Goal: Information Seeking & Learning: Learn about a topic

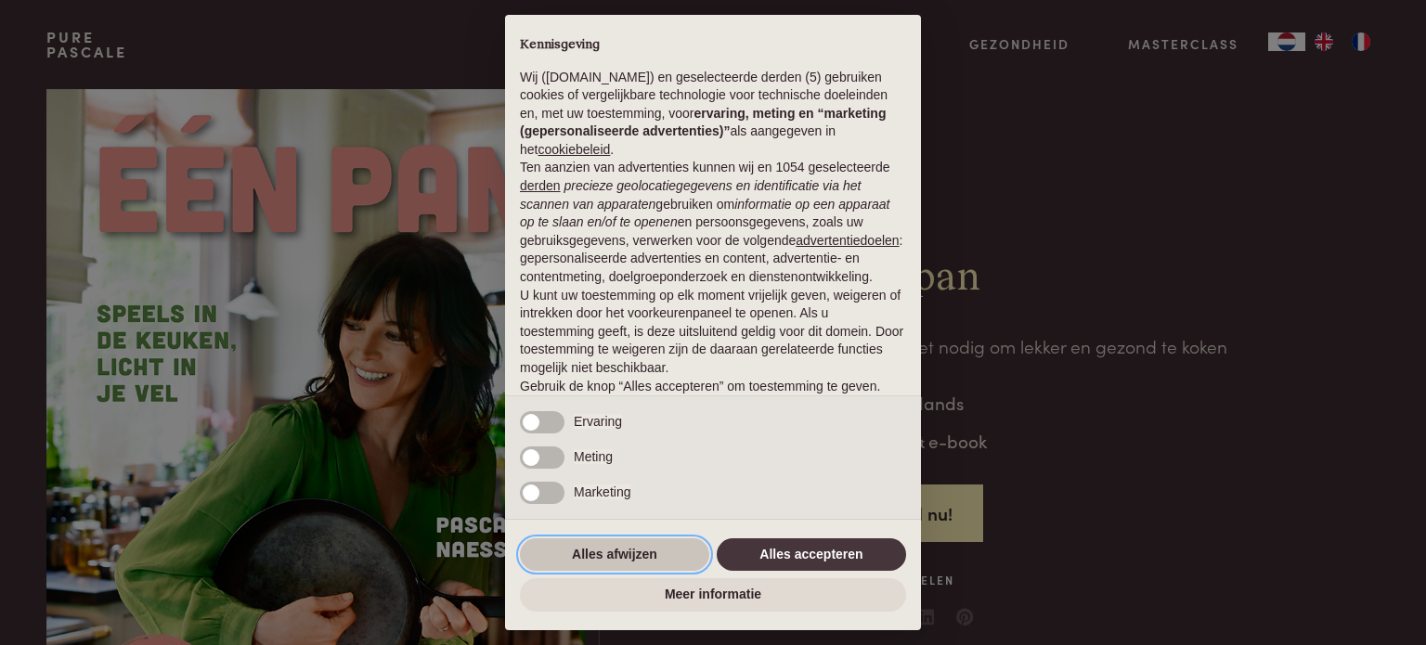
click at [606, 563] on button "Alles afwijzen" at bounding box center [614, 554] width 189 height 33
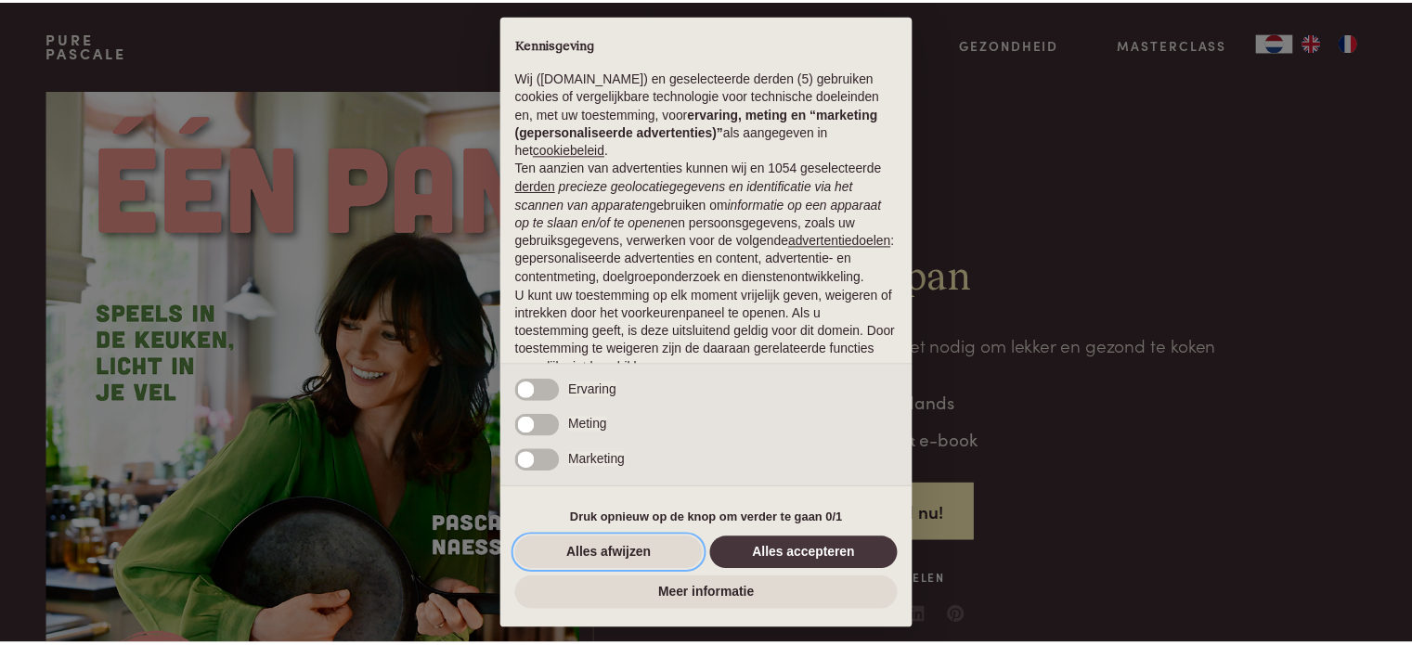
scroll to position [100, 0]
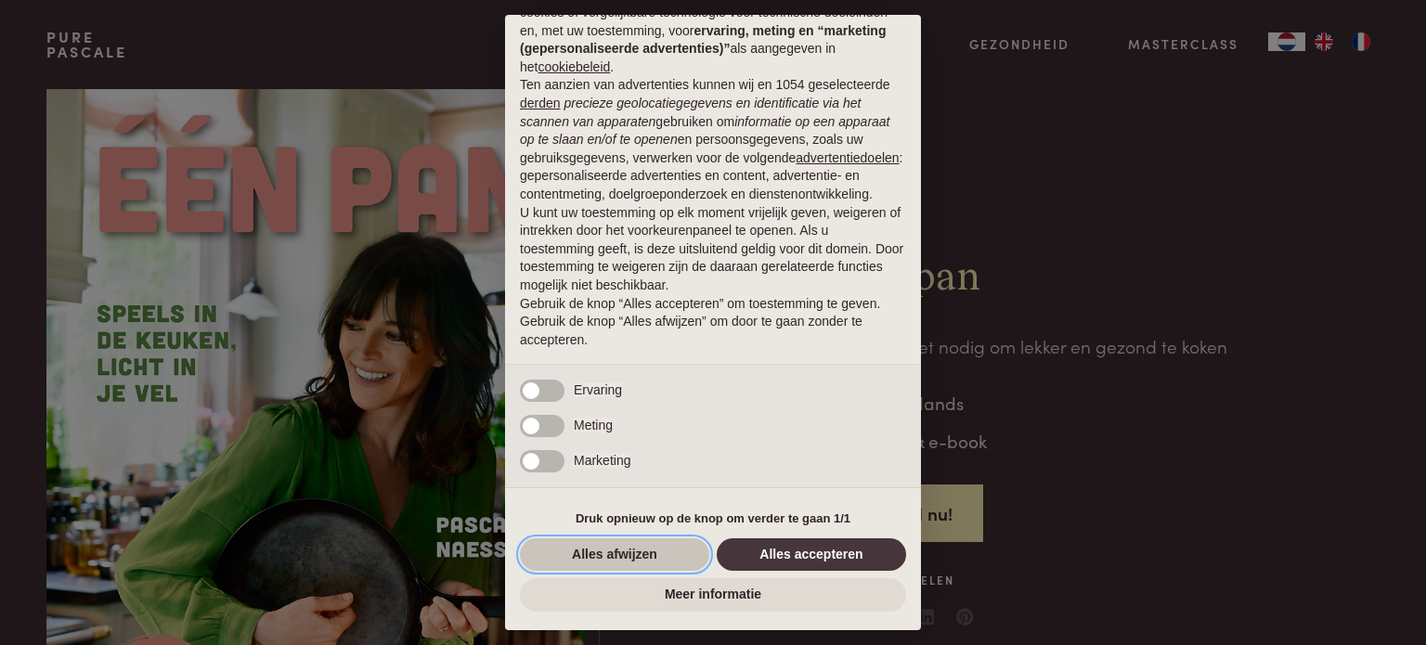
click at [597, 552] on button "Alles afwijzen" at bounding box center [614, 554] width 189 height 33
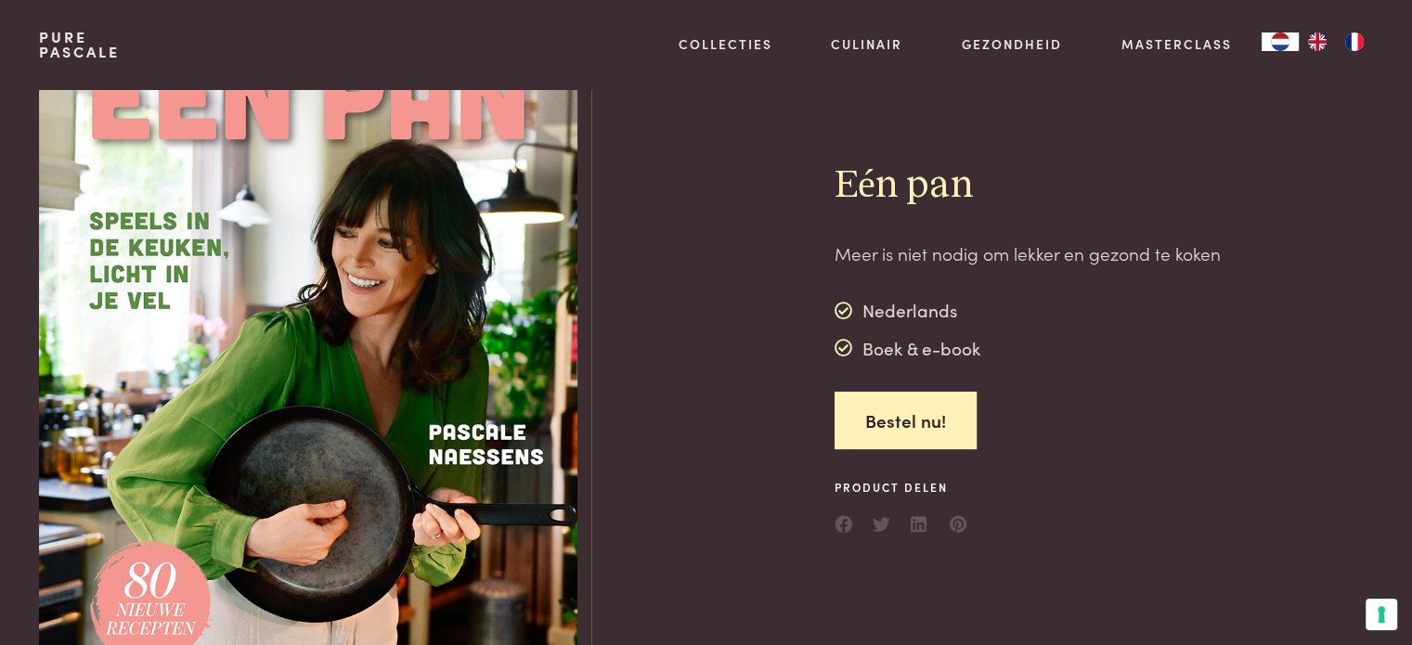
scroll to position [0, 0]
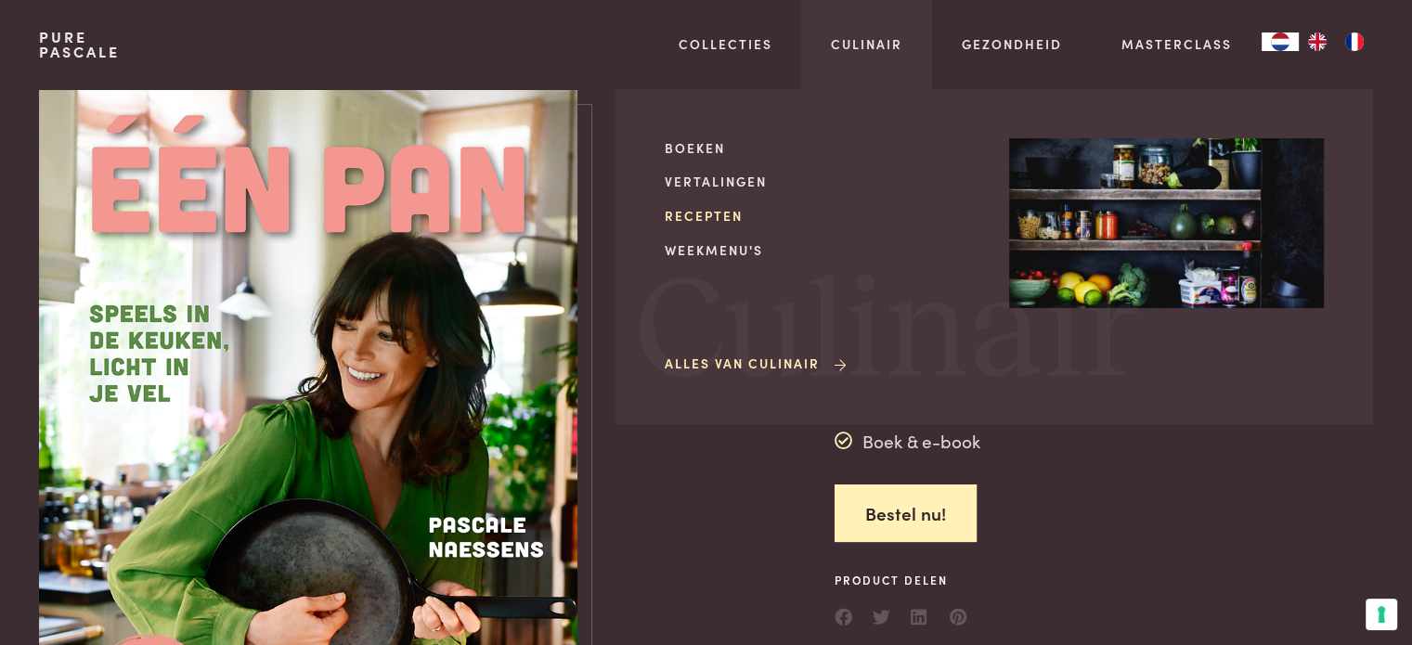
click at [695, 216] on link "Recepten" at bounding box center [822, 215] width 315 height 19
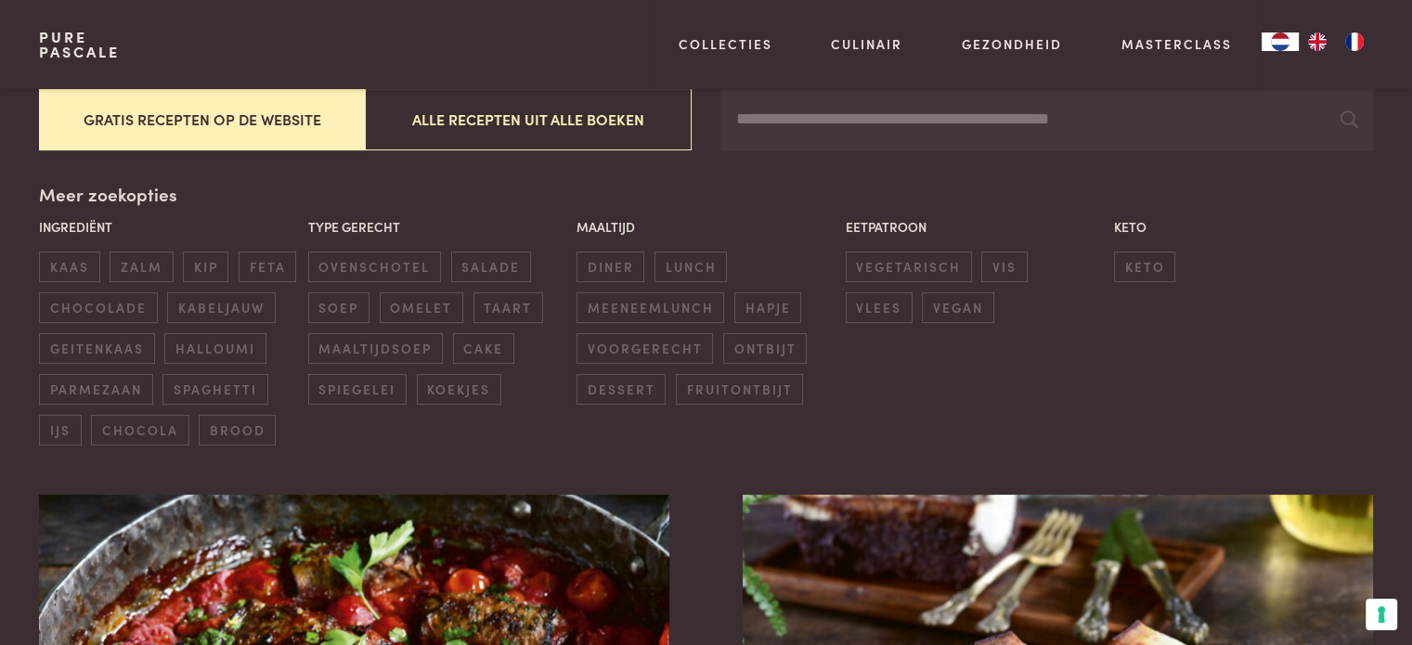
scroll to position [371, 0]
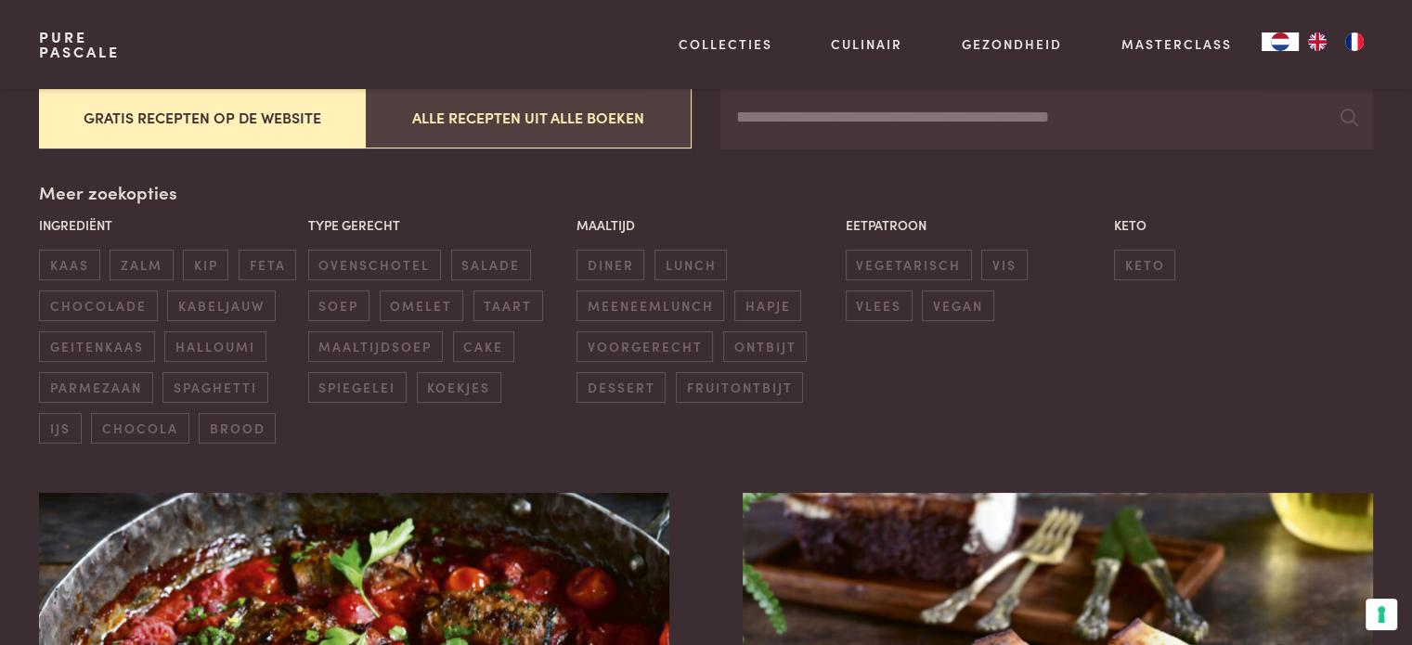
click at [473, 124] on button "Alle recepten uit alle boeken" at bounding box center [528, 117] width 326 height 62
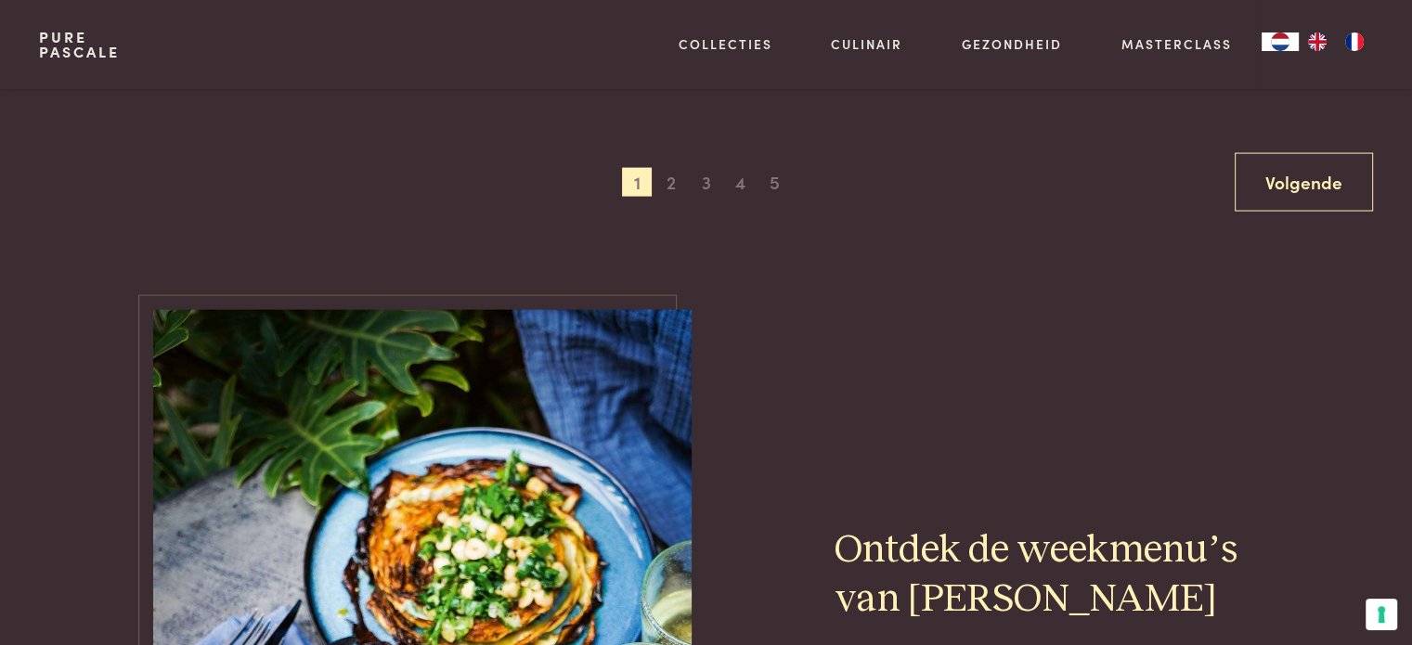
scroll to position [3861, 0]
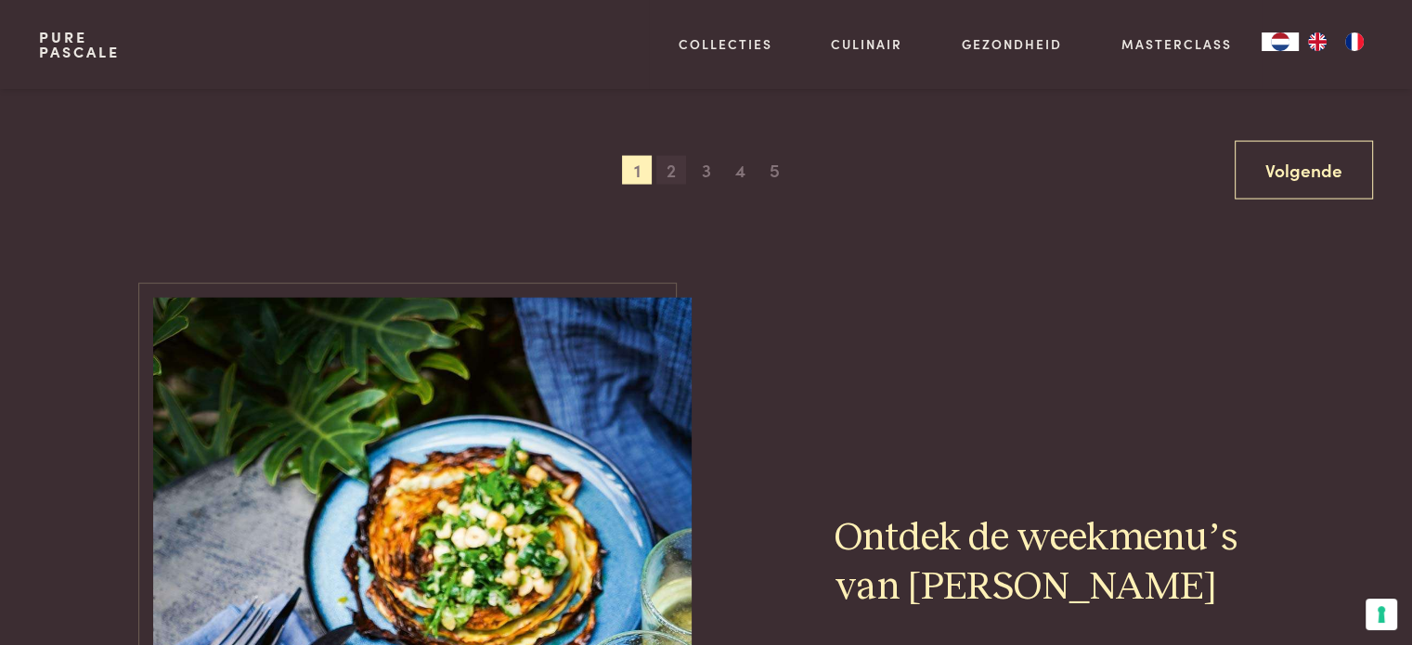
click at [669, 177] on span "2" at bounding box center [671, 171] width 30 height 30
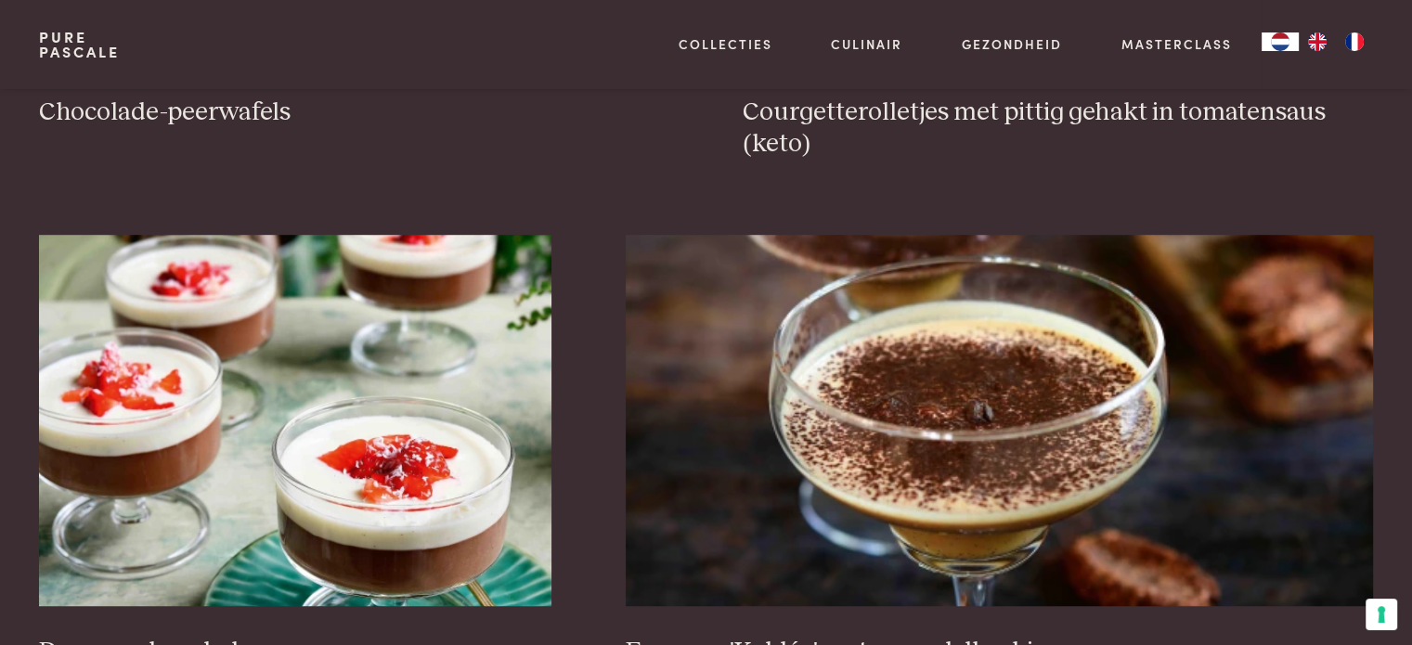
scroll to position [1354, 0]
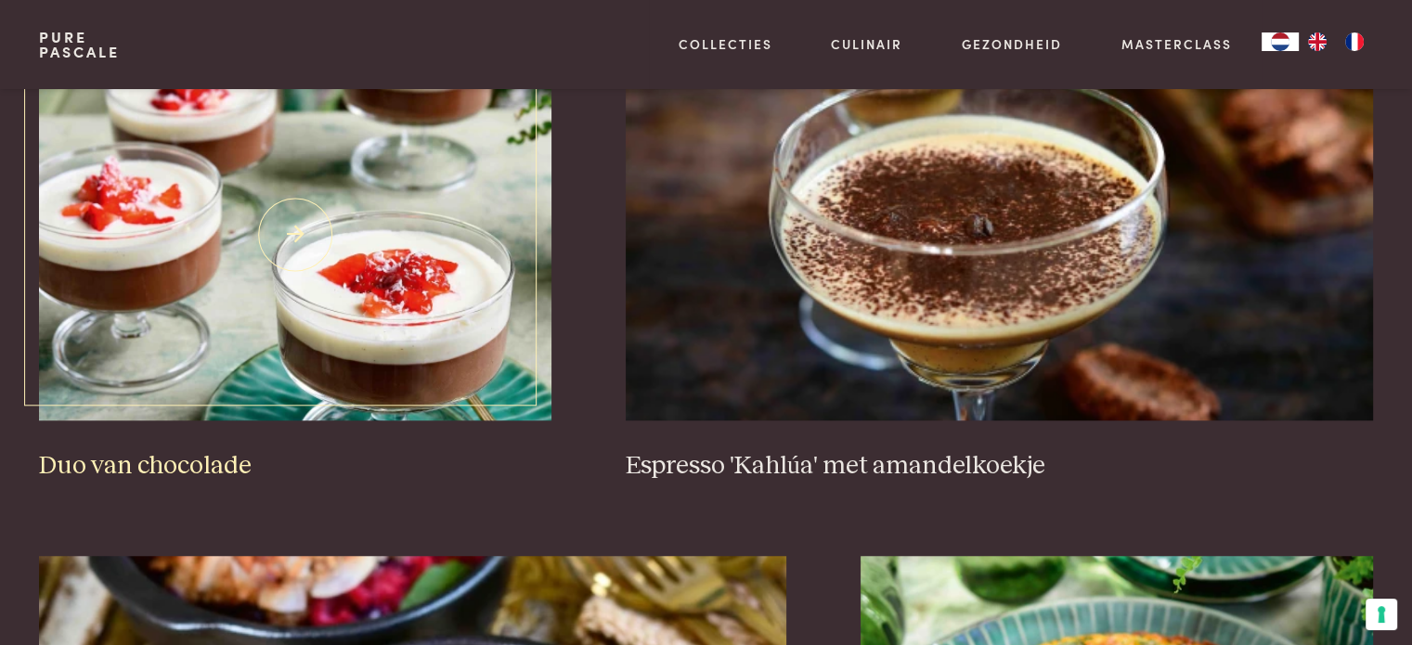
click at [145, 232] on img at bounding box center [295, 234] width 512 height 371
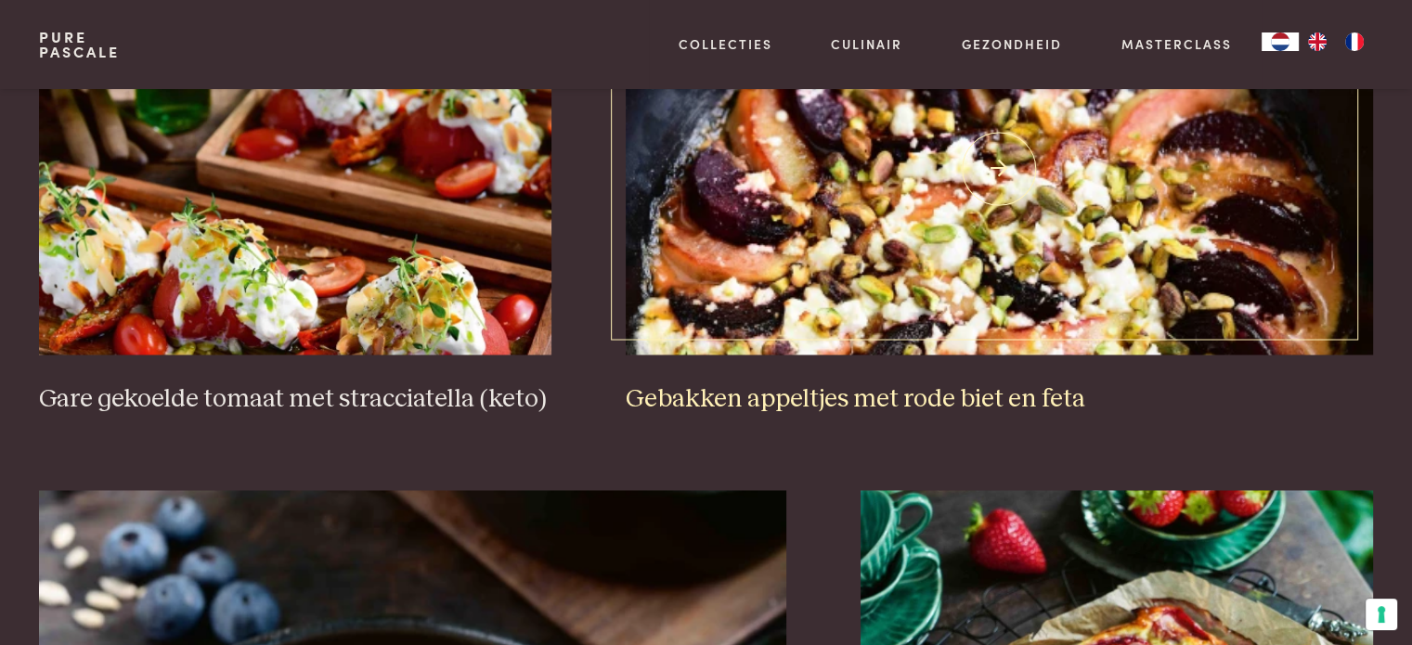
scroll to position [3025, 0]
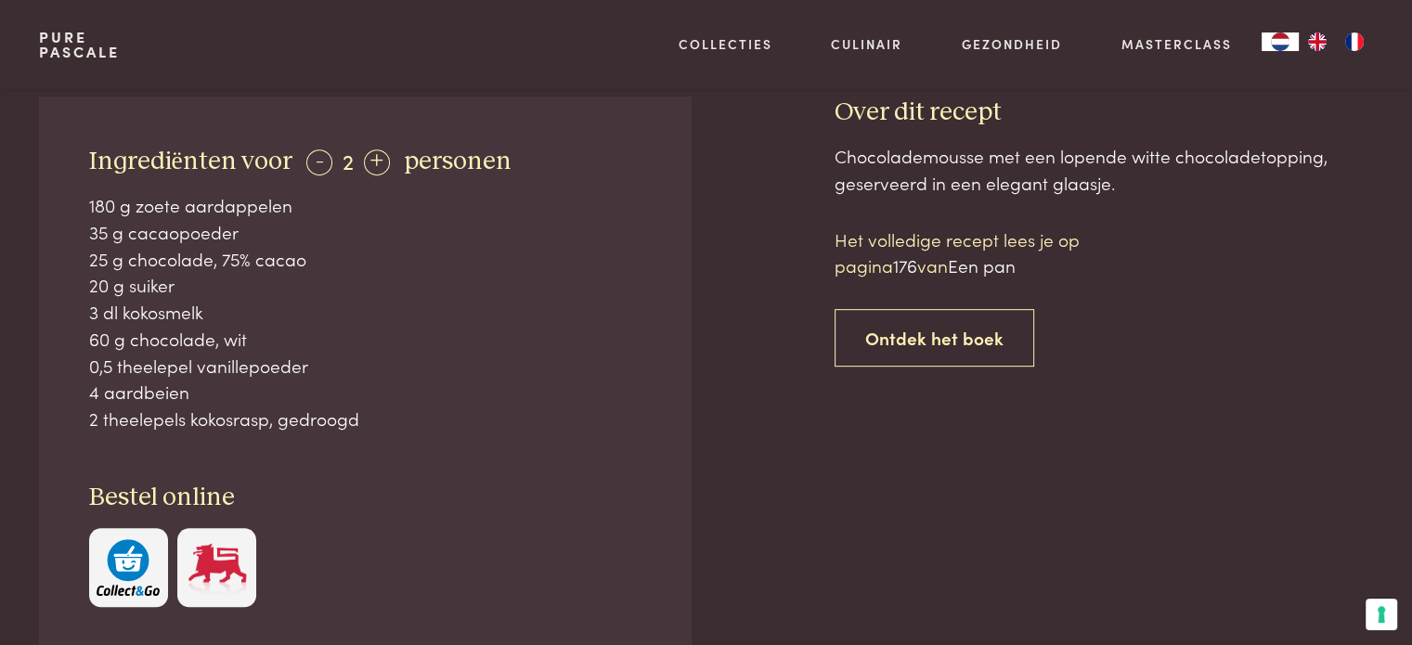
scroll to position [650, 0]
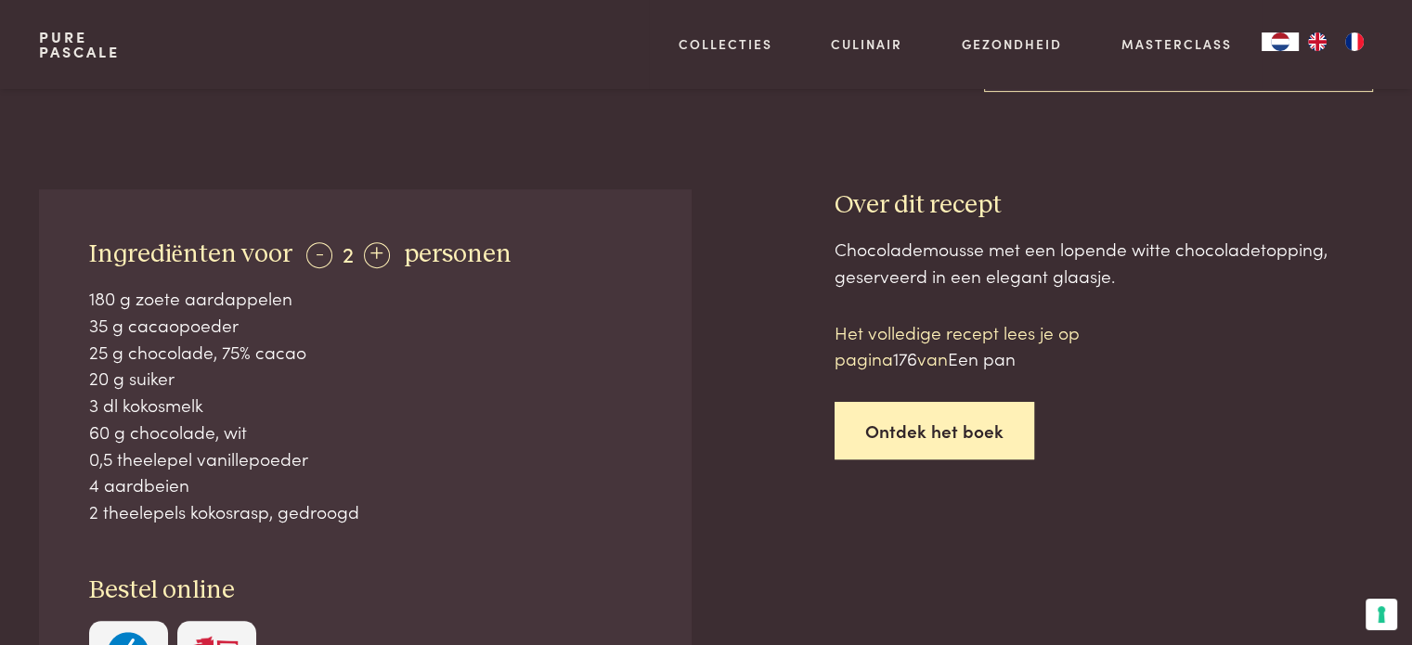
click at [920, 432] on link "Ontdek het boek" at bounding box center [935, 431] width 200 height 58
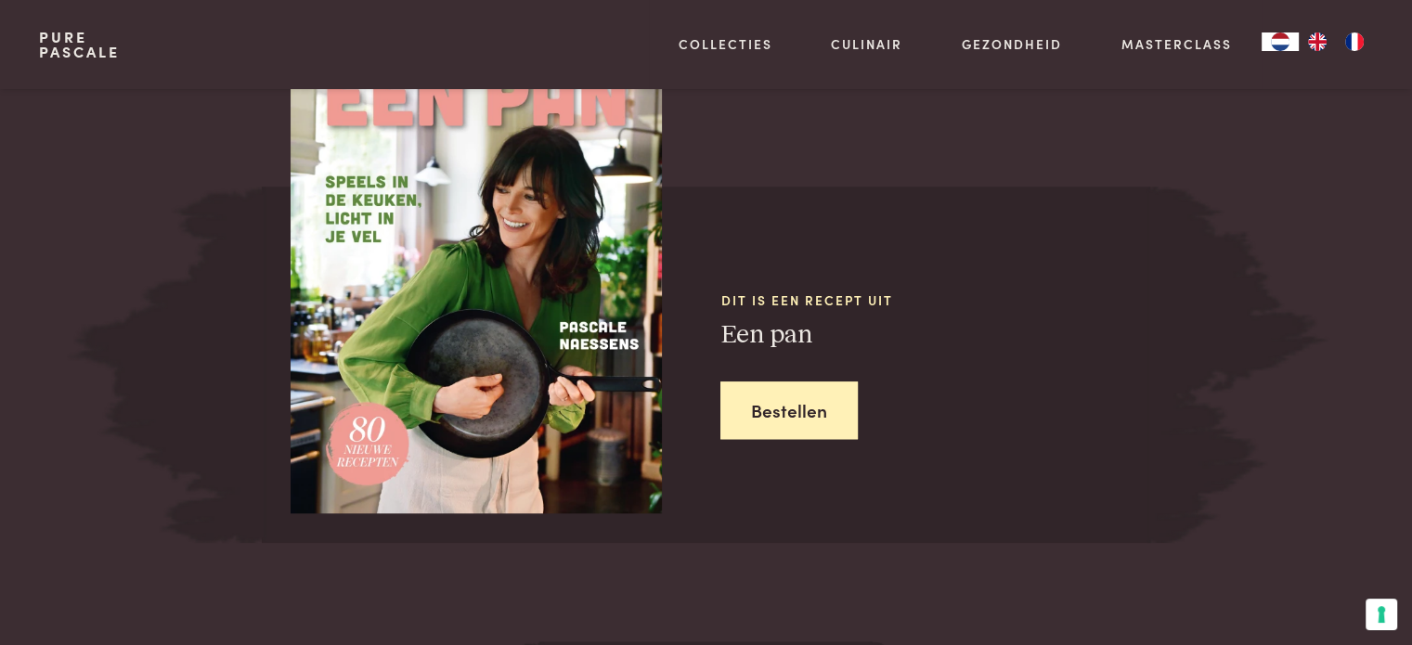
scroll to position [1721, 0]
